Goal: Task Accomplishment & Management: Use online tool/utility

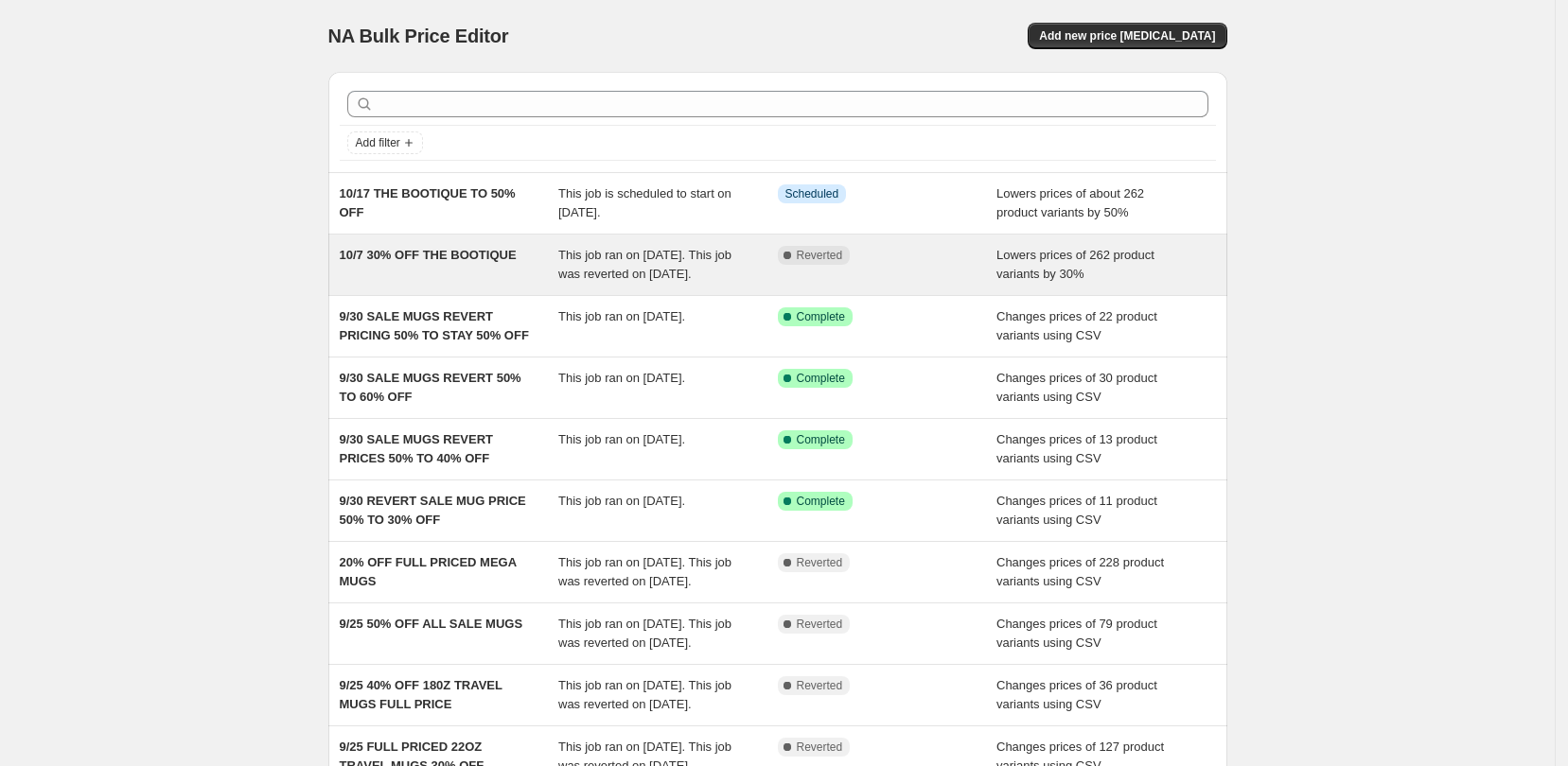
click at [525, 275] on div "10/7 30% OFF THE BOOTIQUE" at bounding box center [449, 264] width 220 height 37
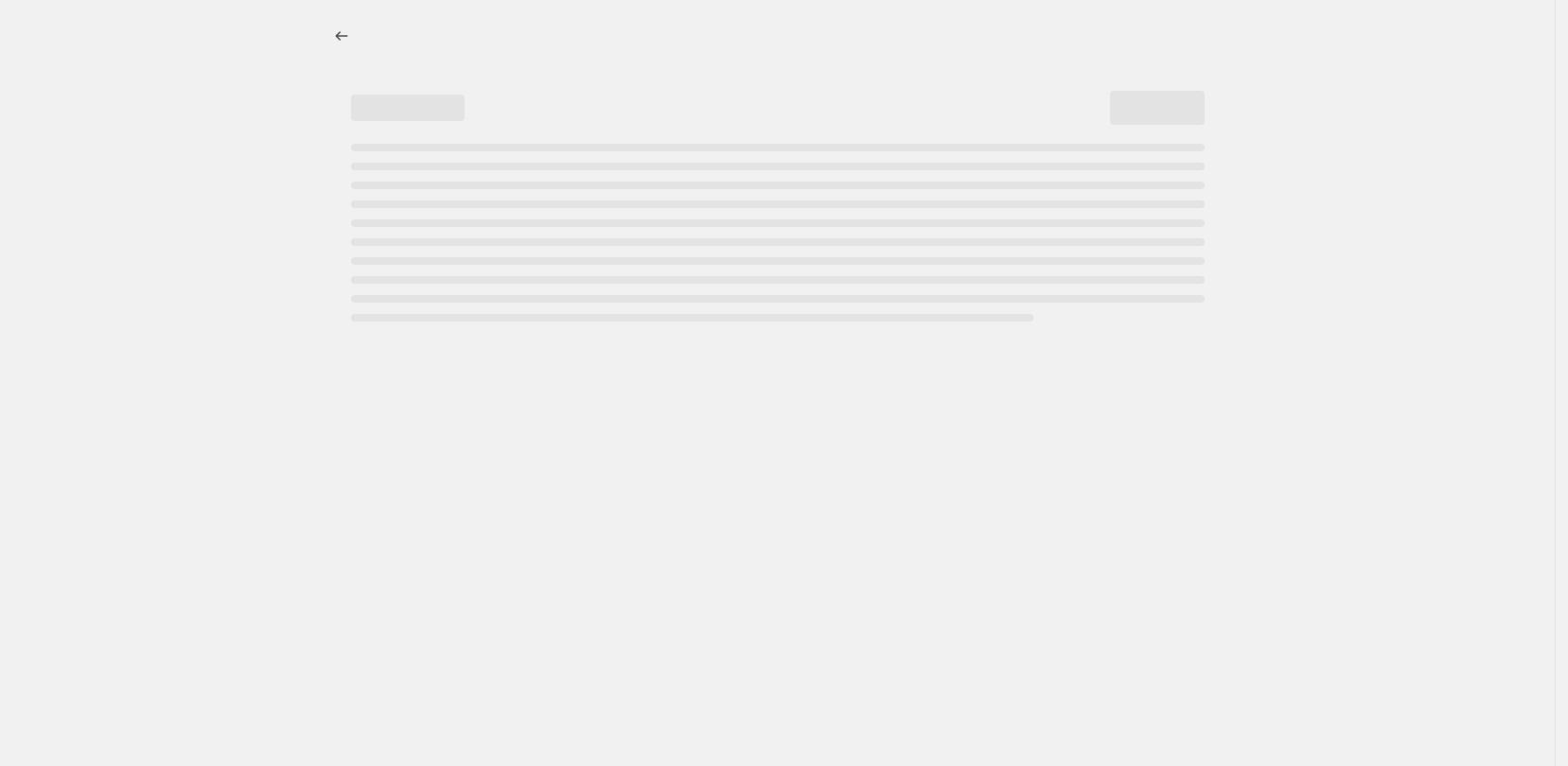
select select "percentage"
select select "collection"
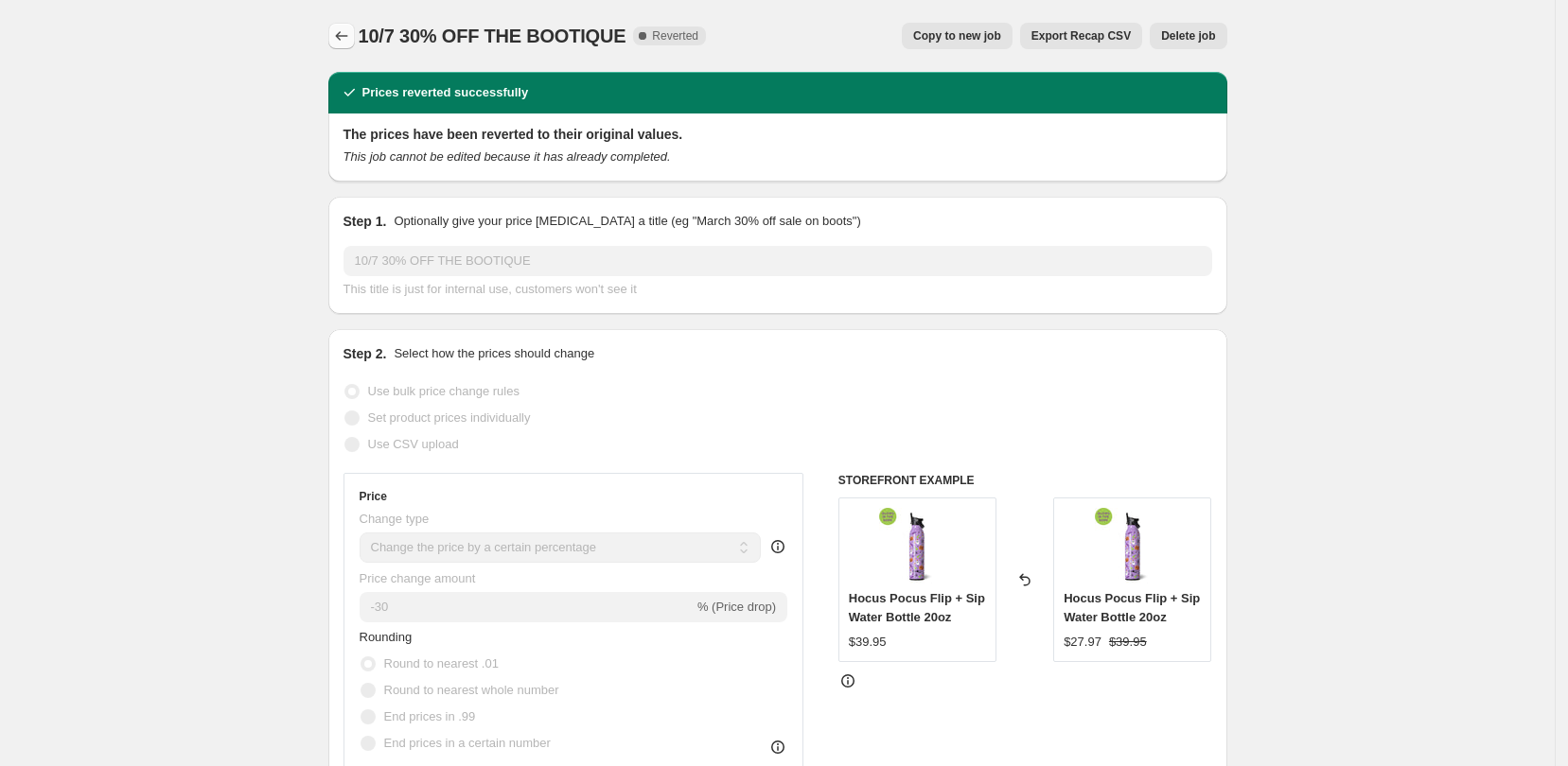
click at [338, 40] on icon "Price change jobs" at bounding box center [341, 35] width 19 height 19
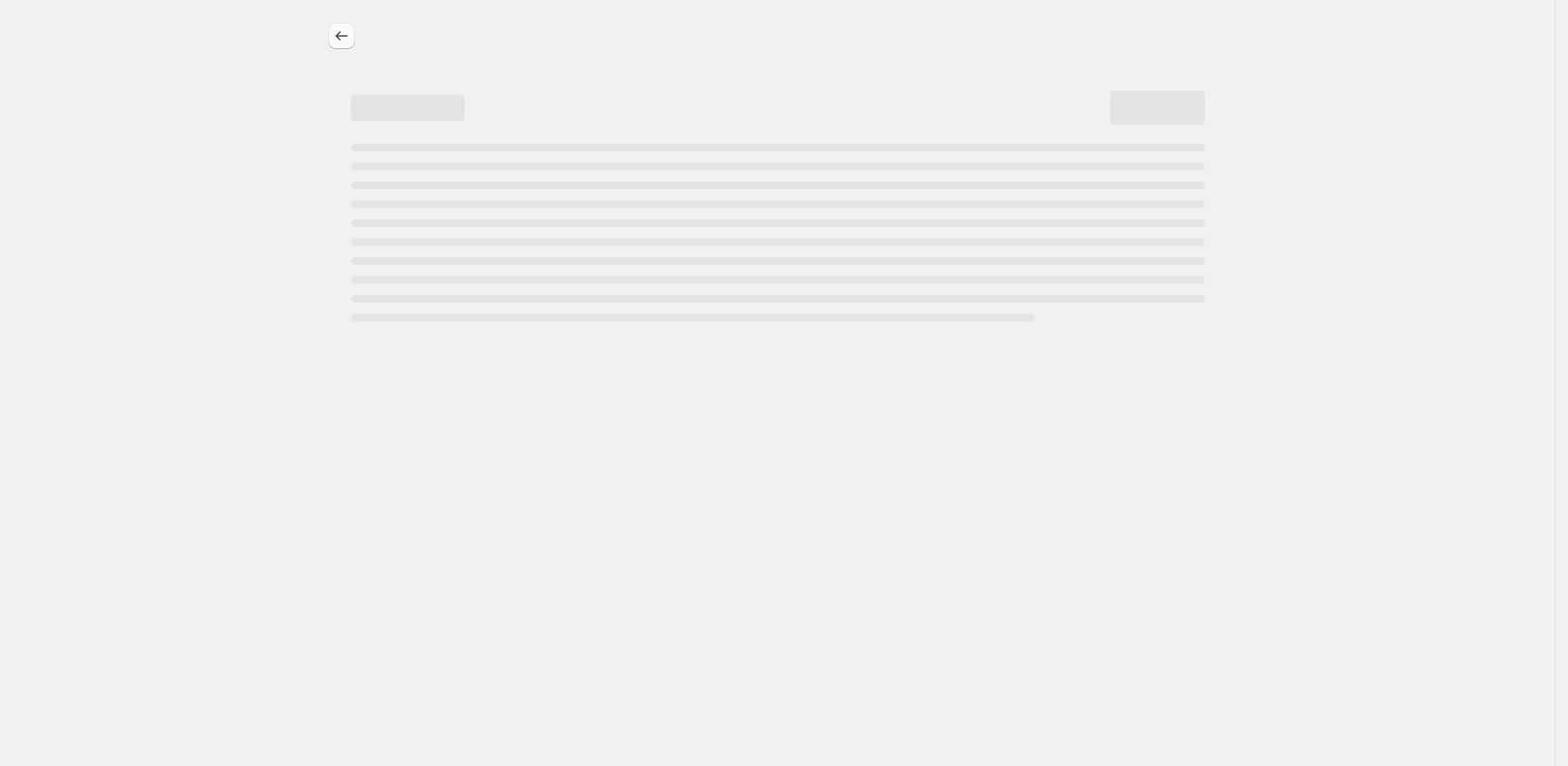
select select "percentage"
select select "collection"
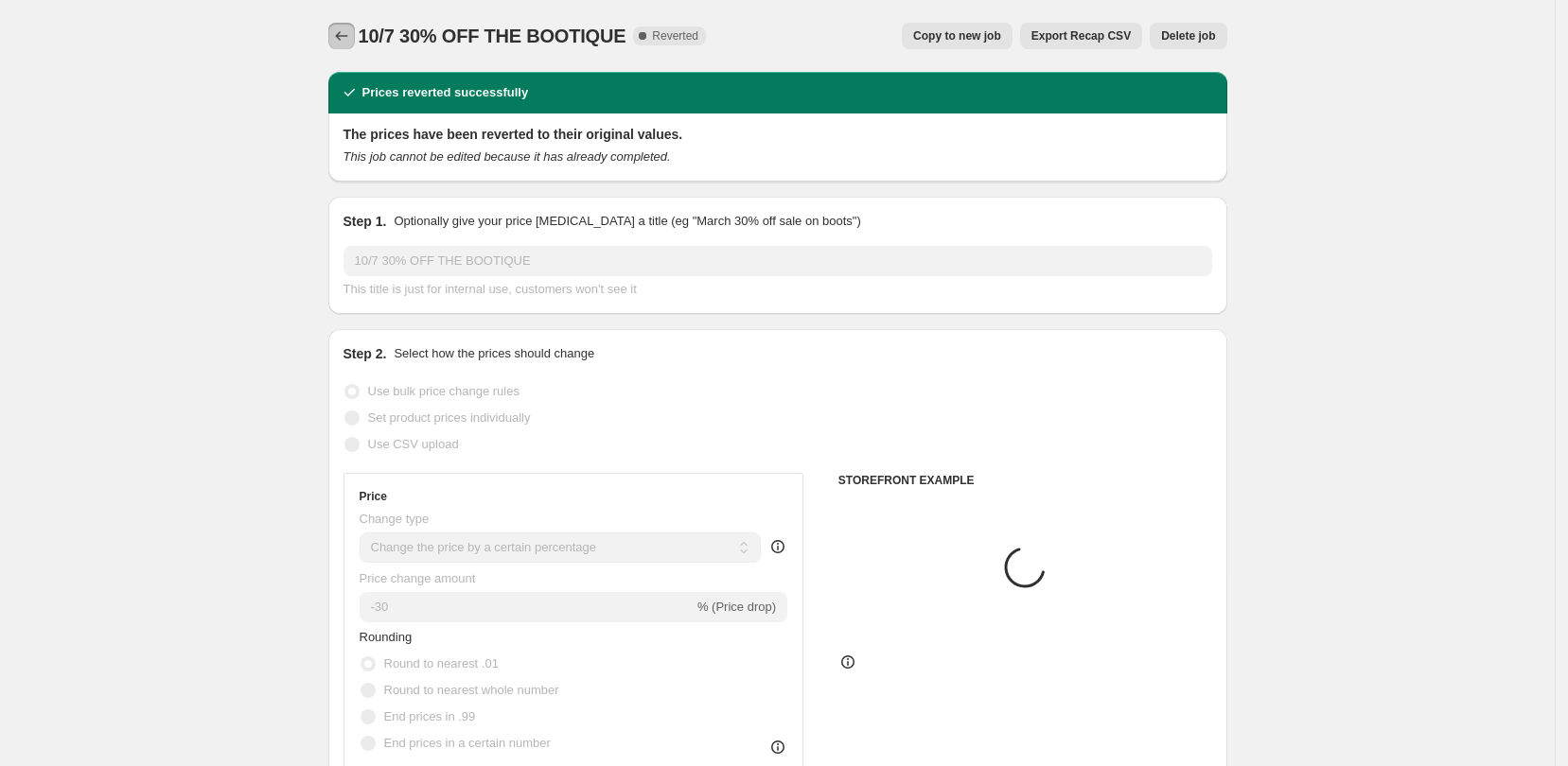
click at [347, 35] on icon "Price change jobs" at bounding box center [341, 35] width 19 height 19
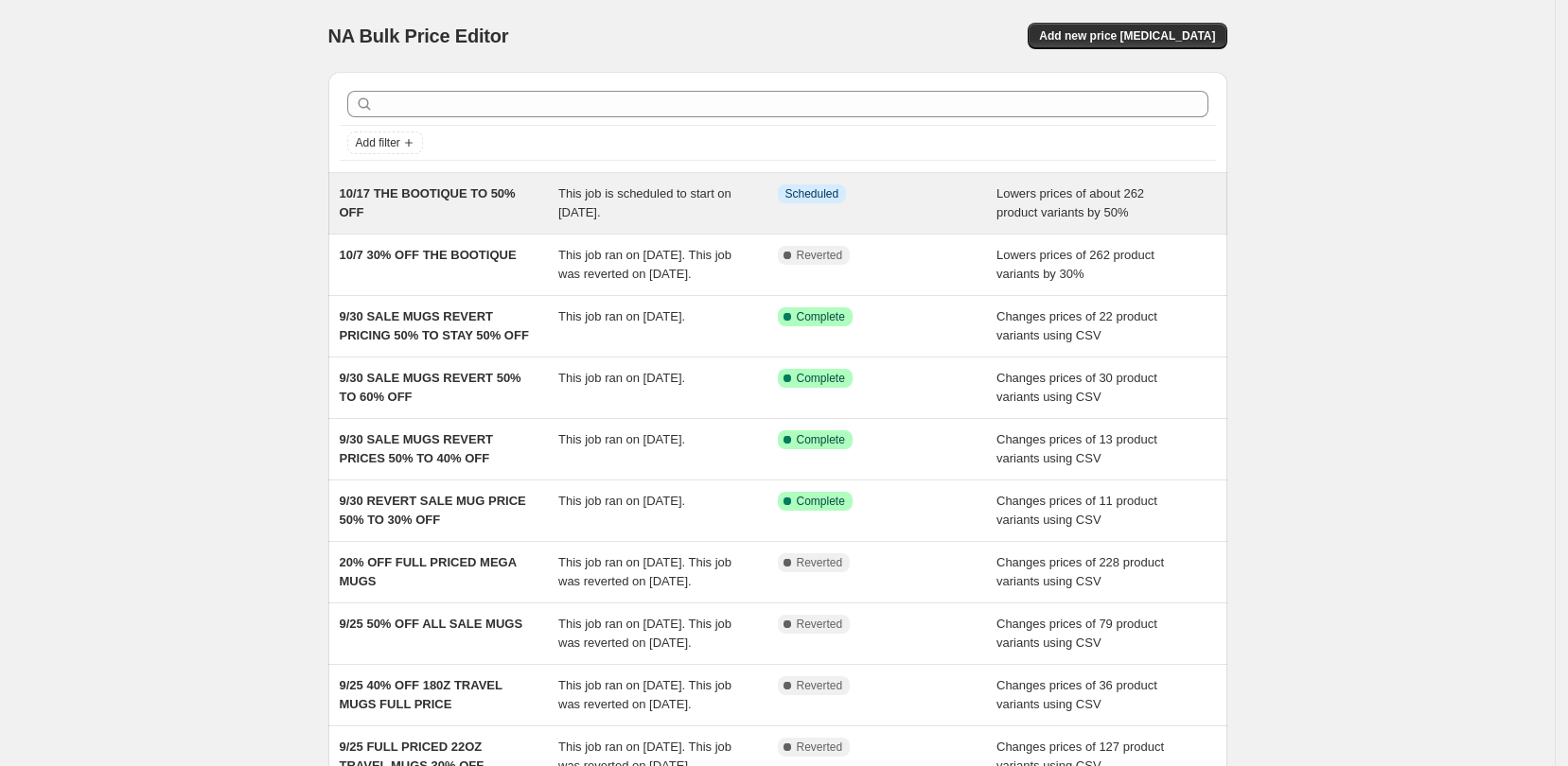
click at [508, 215] on div "10/17 THE BOOTIQUE TO 50% OFF" at bounding box center [449, 203] width 220 height 37
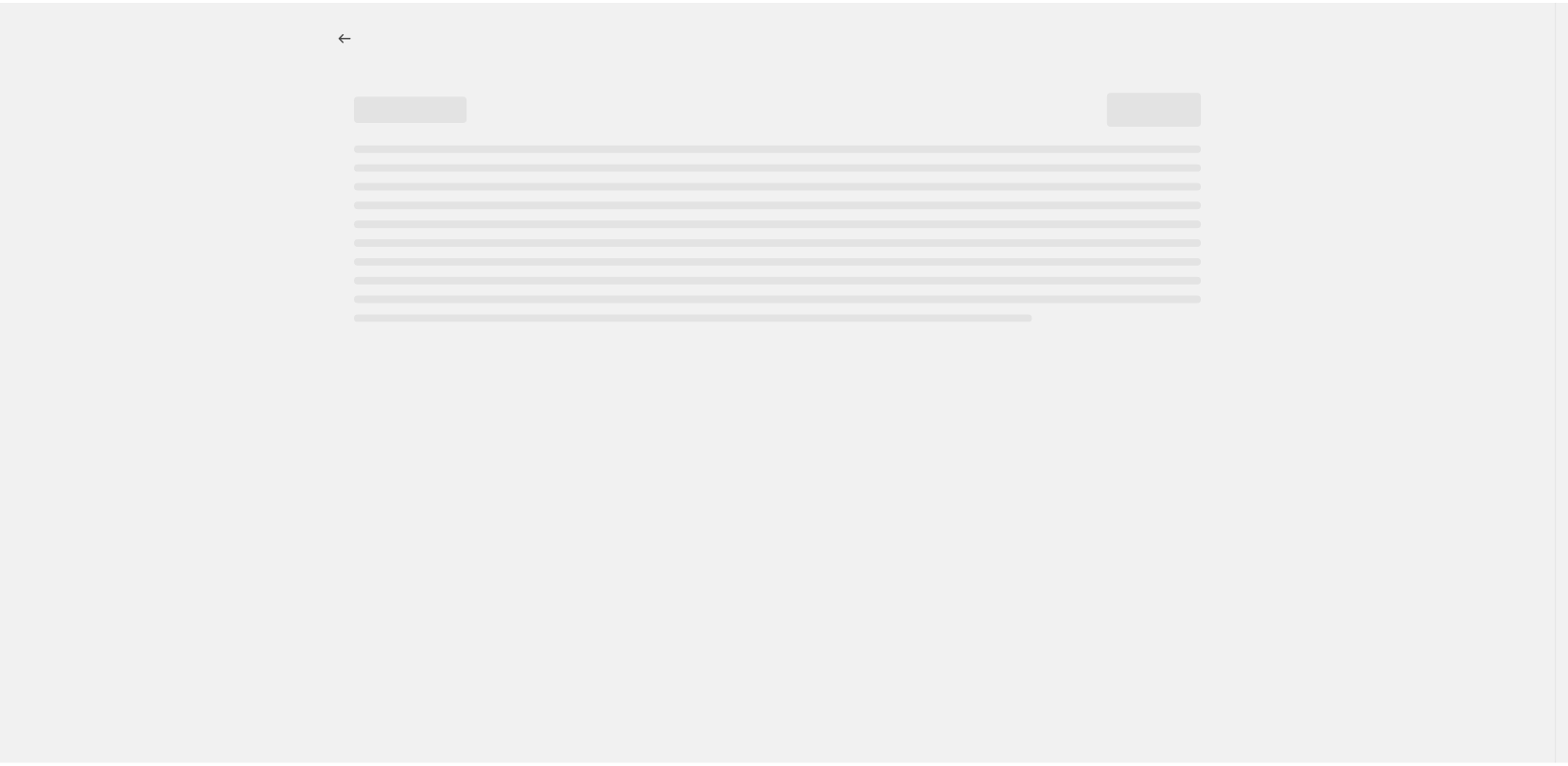
select select "percentage"
select select "collection"
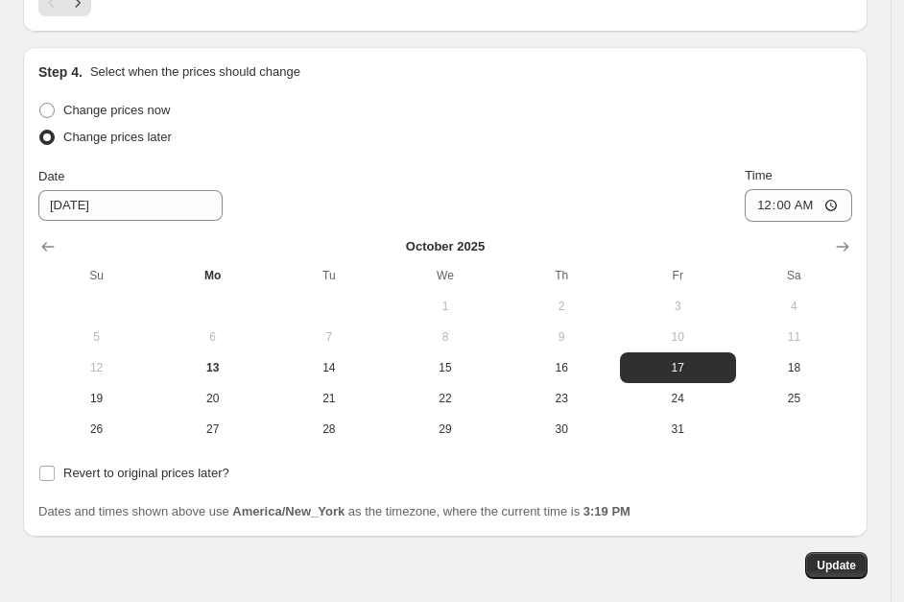
scroll to position [2518, 0]
